Goal: Navigation & Orientation: Find specific page/section

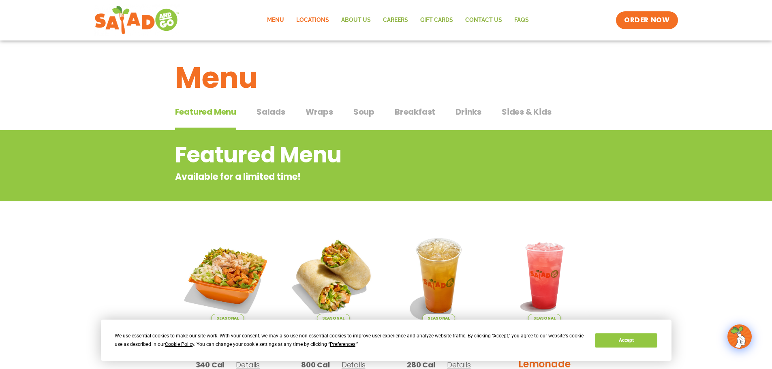
click at [319, 21] on link "Locations" at bounding box center [312, 20] width 45 height 19
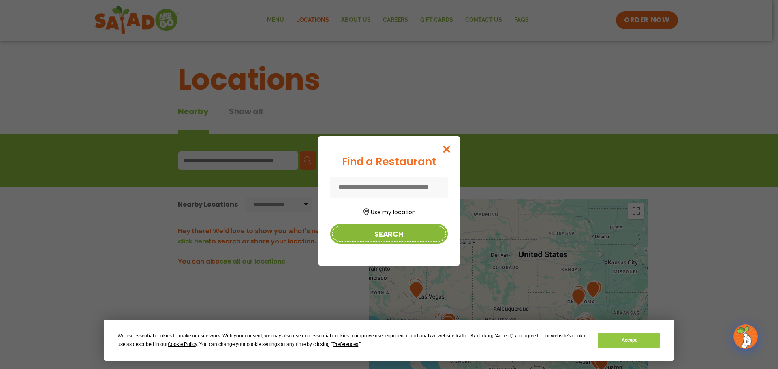
click at [387, 231] on button "Search" at bounding box center [389, 234] width 118 height 20
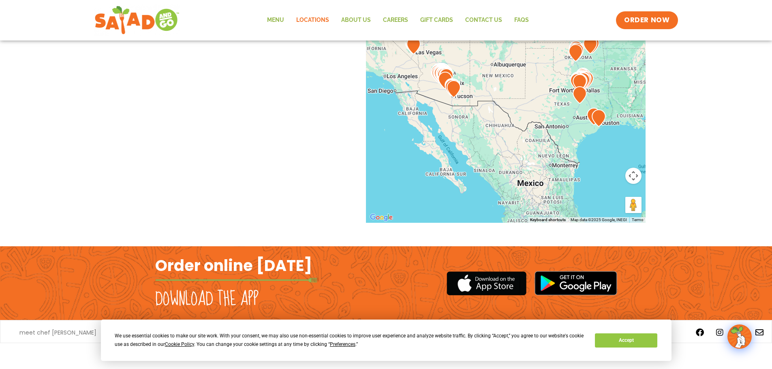
scroll to position [246, 0]
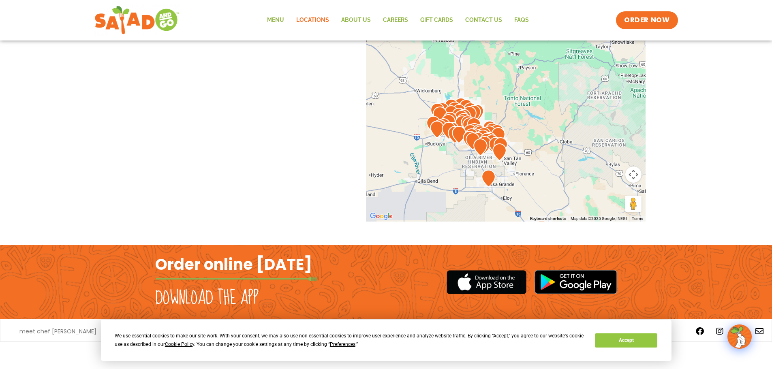
drag, startPoint x: 454, startPoint y: 142, endPoint x: 478, endPoint y: 131, distance: 25.7
click at [478, 131] on img at bounding box center [473, 141] width 21 height 24
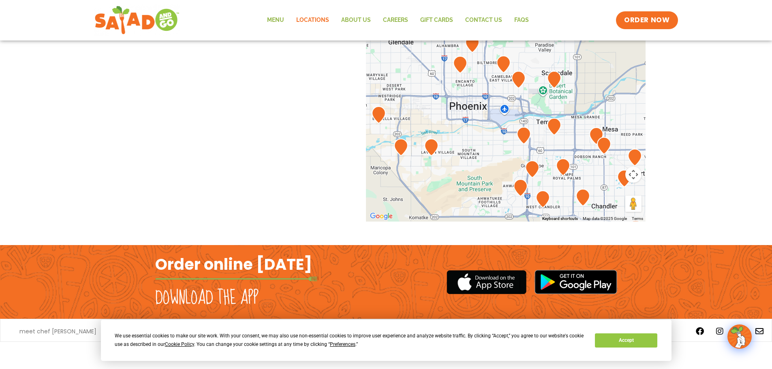
drag, startPoint x: 463, startPoint y: 141, endPoint x: 495, endPoint y: 99, distance: 53.6
click at [495, 99] on div at bounding box center [506, 87] width 280 height 268
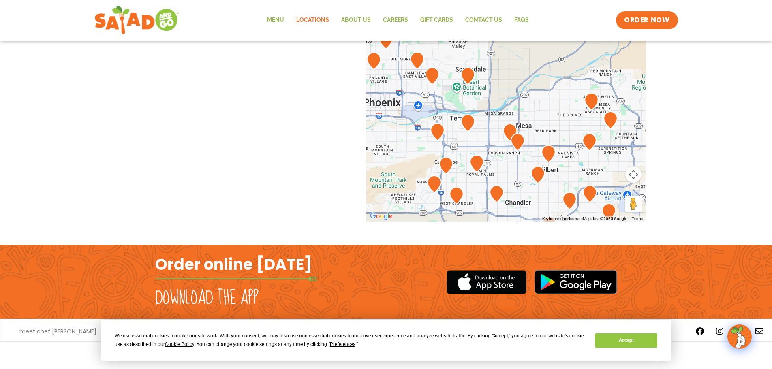
drag, startPoint x: 527, startPoint y: 126, endPoint x: 421, endPoint y: 141, distance: 107.2
click at [421, 141] on div at bounding box center [506, 87] width 280 height 268
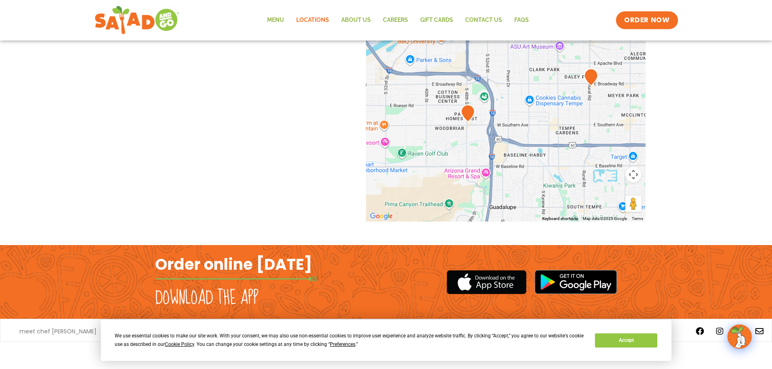
drag, startPoint x: 418, startPoint y: 152, endPoint x: 481, endPoint y: 94, distance: 86.3
click at [480, 95] on div at bounding box center [506, 87] width 280 height 268
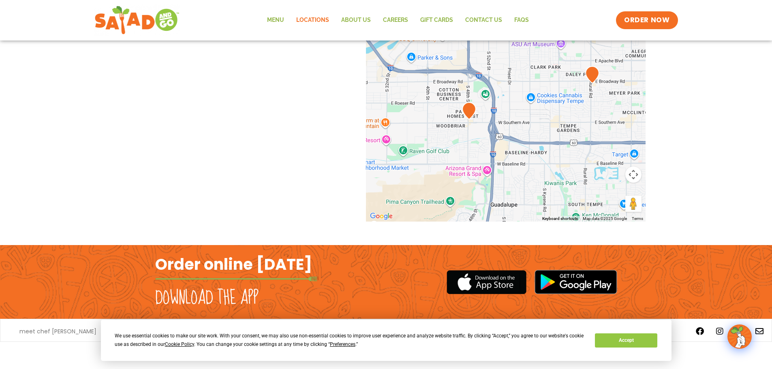
click at [592, 73] on img at bounding box center [592, 75] width 21 height 24
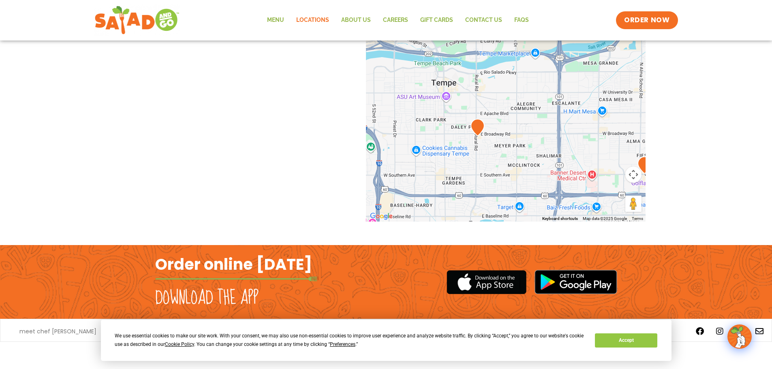
drag, startPoint x: 593, startPoint y: 75, endPoint x: 477, endPoint y: 129, distance: 127.2
click at [477, 129] on img at bounding box center [477, 128] width 21 height 24
click at [478, 128] on img at bounding box center [478, 128] width 21 height 24
click at [628, 341] on button "Accept" at bounding box center [626, 341] width 62 height 14
